Goal: Obtain resource: Download file/media

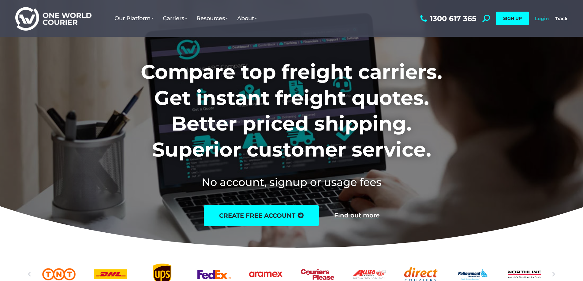
click at [541, 17] on link "Login" at bounding box center [542, 19] width 14 height 6
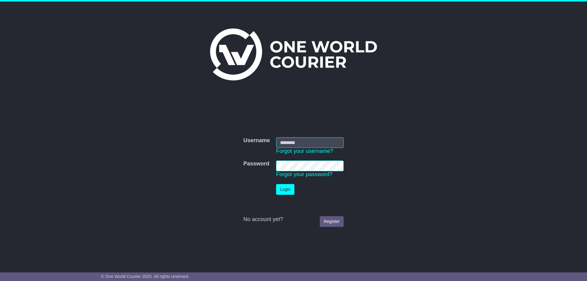
type input "**********"
click at [281, 189] on button "Login" at bounding box center [285, 189] width 18 height 11
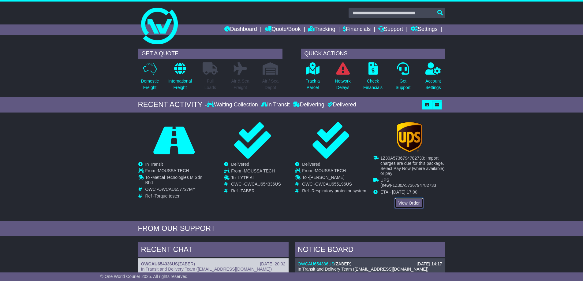
click at [414, 201] on link "View Order" at bounding box center [408, 203] width 29 height 11
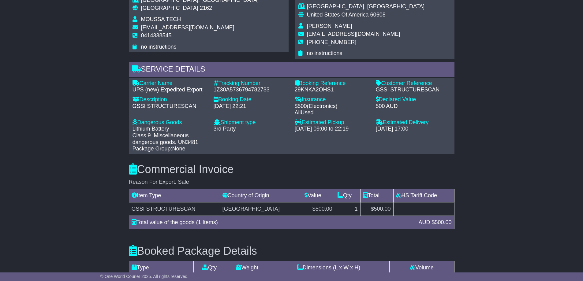
scroll to position [102, 0]
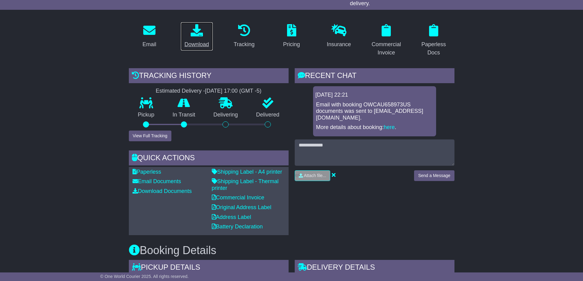
click at [196, 45] on div "Download" at bounding box center [196, 44] width 24 height 8
click at [194, 45] on div "Download" at bounding box center [196, 44] width 24 height 8
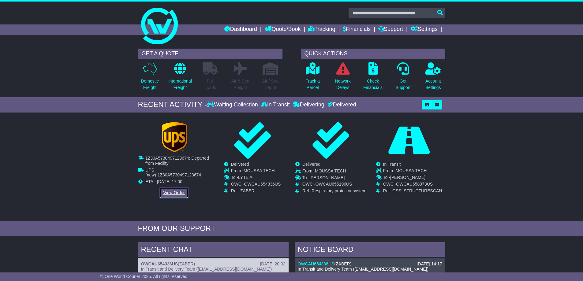
click at [176, 193] on link "View Order" at bounding box center [173, 193] width 29 height 11
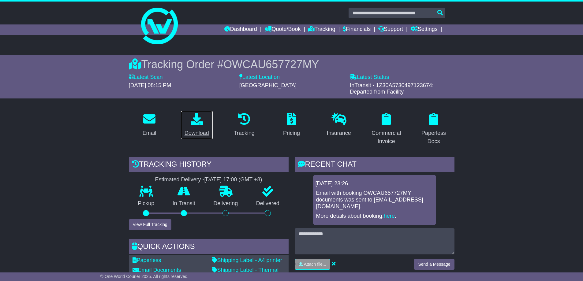
click at [194, 132] on div "Download" at bounding box center [196, 133] width 24 height 8
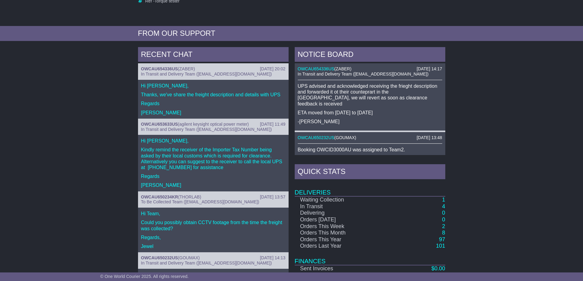
scroll to position [204, 0]
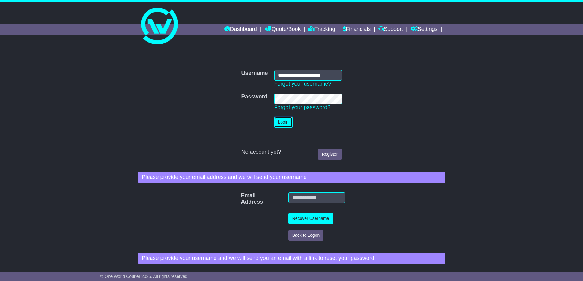
click at [281, 126] on button "Login" at bounding box center [283, 122] width 18 height 11
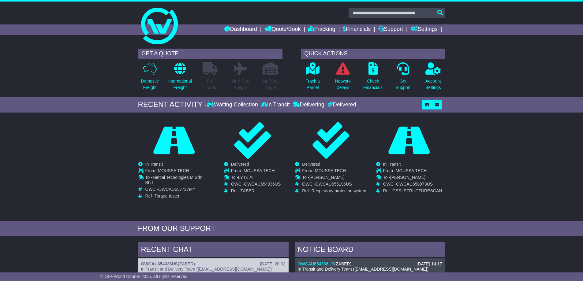
scroll to position [234, 0]
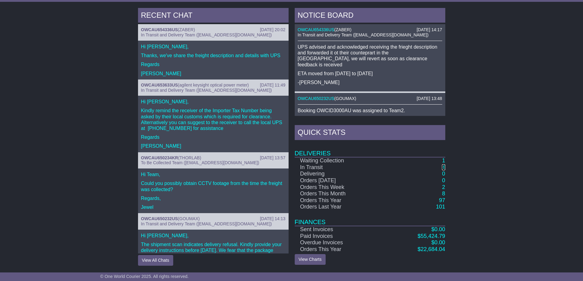
click at [443, 168] on link "4" at bounding box center [443, 167] width 3 height 6
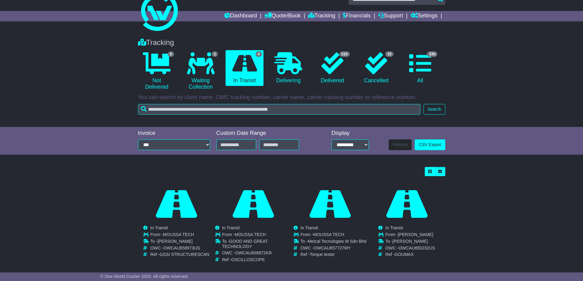
scroll to position [24, 0]
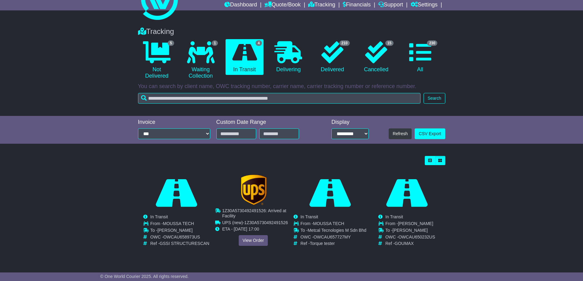
click at [247, 240] on div "Cancelled Waiting Collection In Transit InTransit MOUSSA TECH To - -" at bounding box center [253, 214] width 76 height 78
click at [250, 241] on link "View Order" at bounding box center [252, 240] width 29 height 11
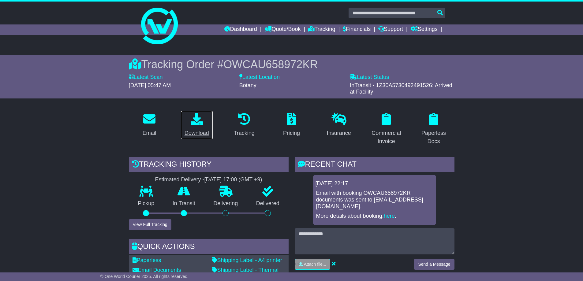
click at [195, 134] on div "Download" at bounding box center [196, 133] width 24 height 8
